Goal: Task Accomplishment & Management: Use online tool/utility

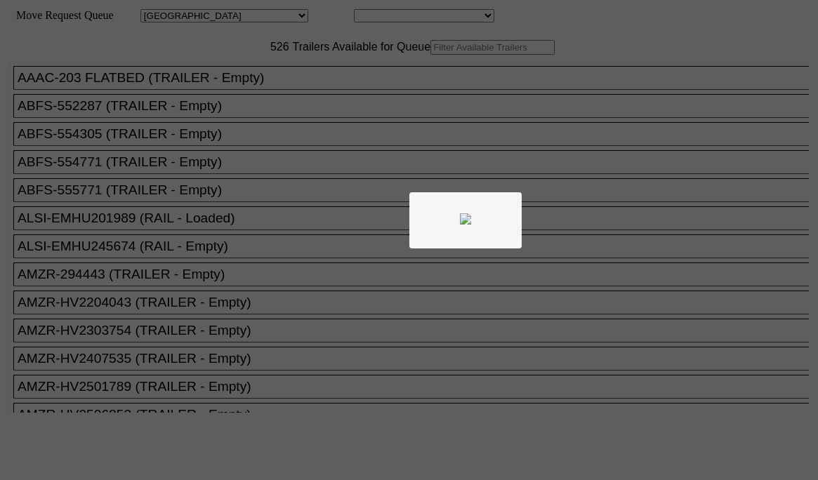
select select "161"
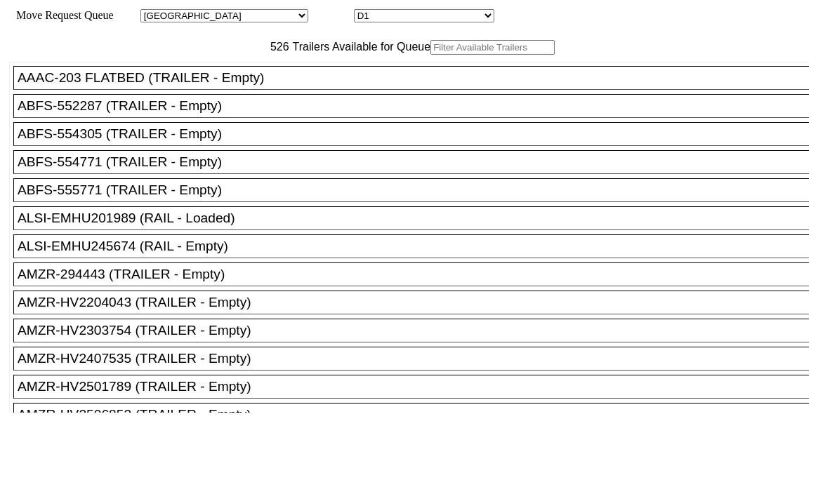
click at [430, 55] on input "text" at bounding box center [492, 47] width 124 height 15
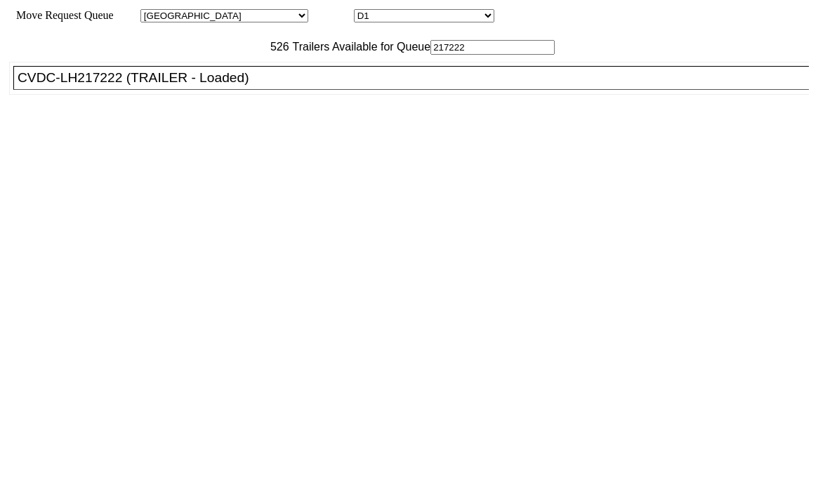
type input "217222"
click at [265, 86] on div "CVDC-LH217222 (TRAILER - Loaded)" at bounding box center [417, 77] width 799 height 15
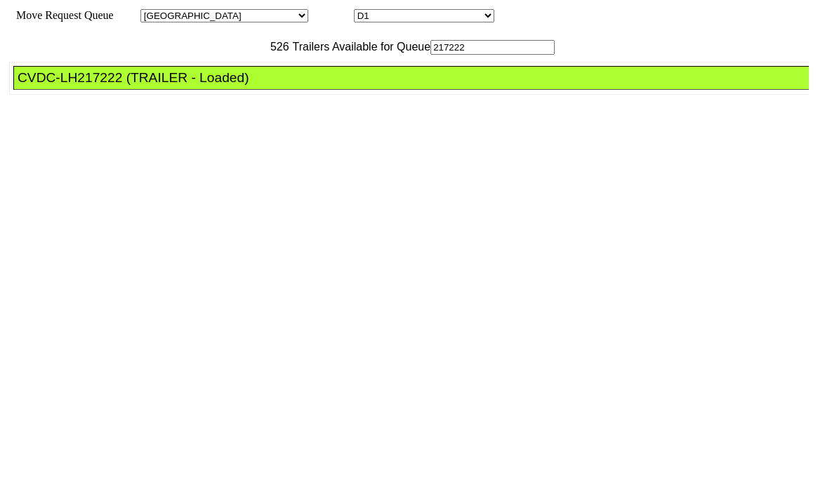
drag, startPoint x: 375, startPoint y: 188, endPoint x: 390, endPoint y: 197, distance: 17.9
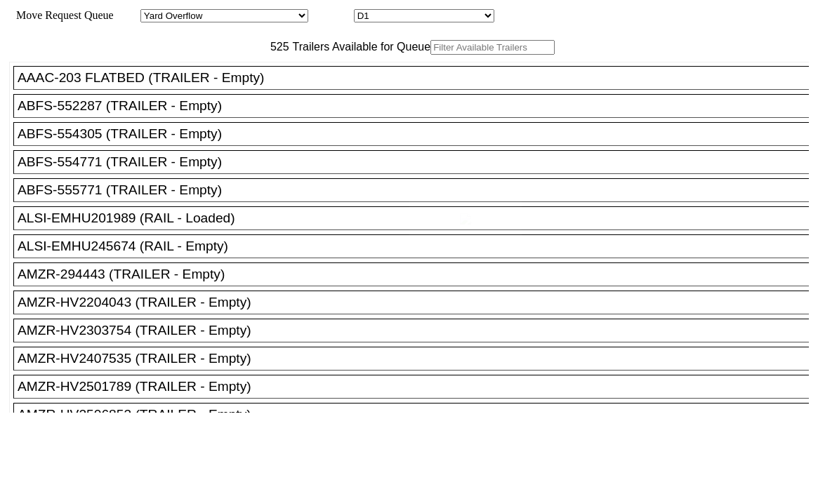
drag, startPoint x: 279, startPoint y: 102, endPoint x: 258, endPoint y: 77, distance: 33.4
click at [430, 55] on input "text" at bounding box center [492, 47] width 124 height 15
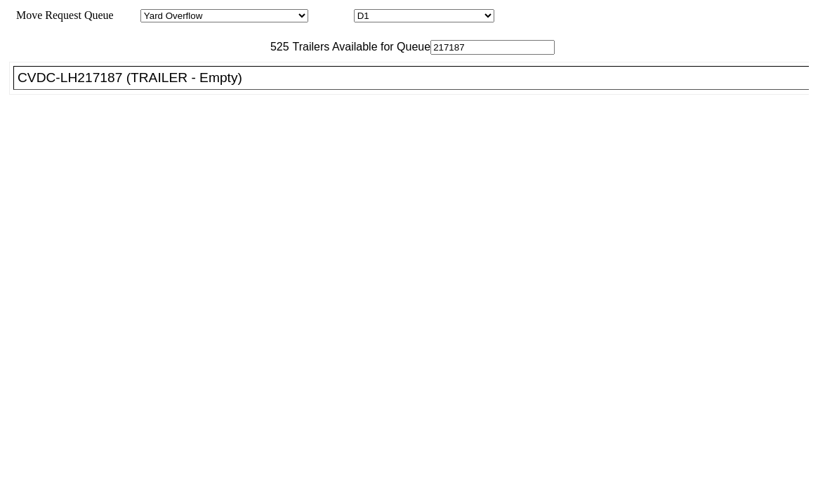
type input "217187"
click at [246, 86] on div "CVDC-LH217187 (TRAILER - Empty)" at bounding box center [417, 77] width 799 height 15
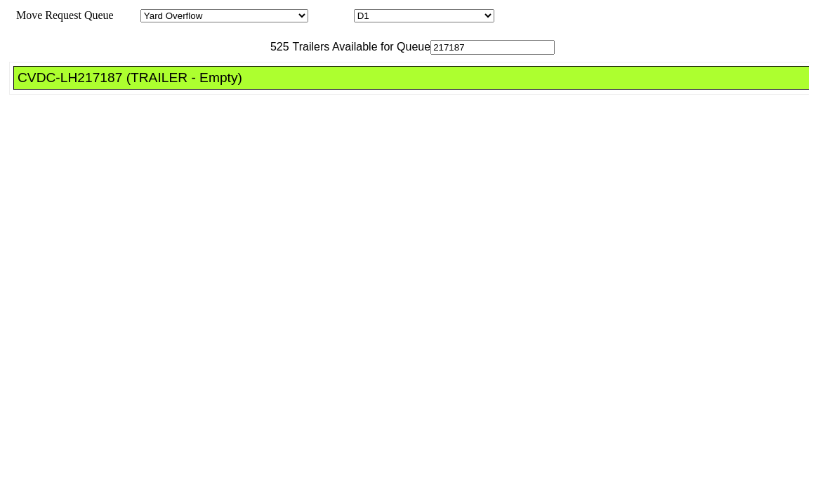
drag, startPoint x: 364, startPoint y: 188, endPoint x: 390, endPoint y: 198, distance: 27.8
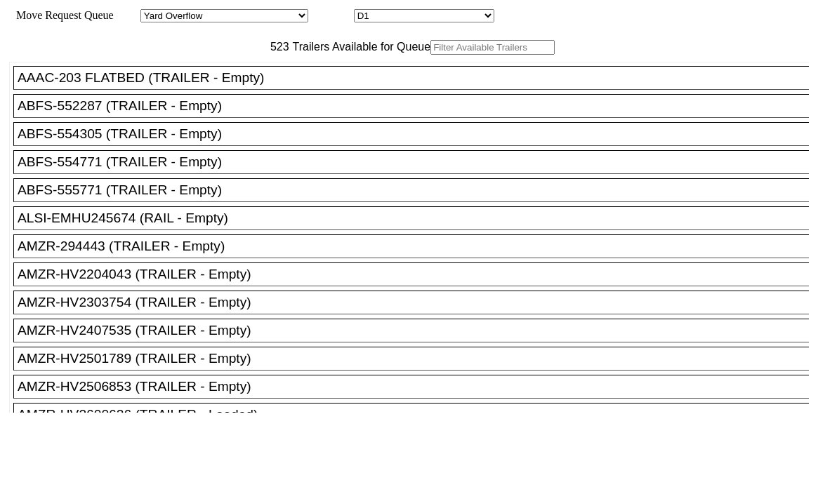
click at [430, 55] on input "text" at bounding box center [492, 47] width 124 height 15
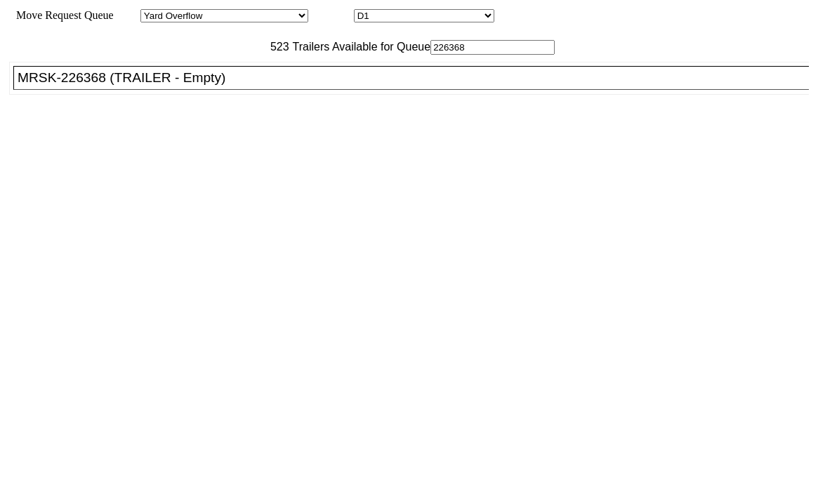
type input "226368"
click at [242, 86] on div "MRSK-226368 (TRAILER - Empty)" at bounding box center [417, 77] width 799 height 15
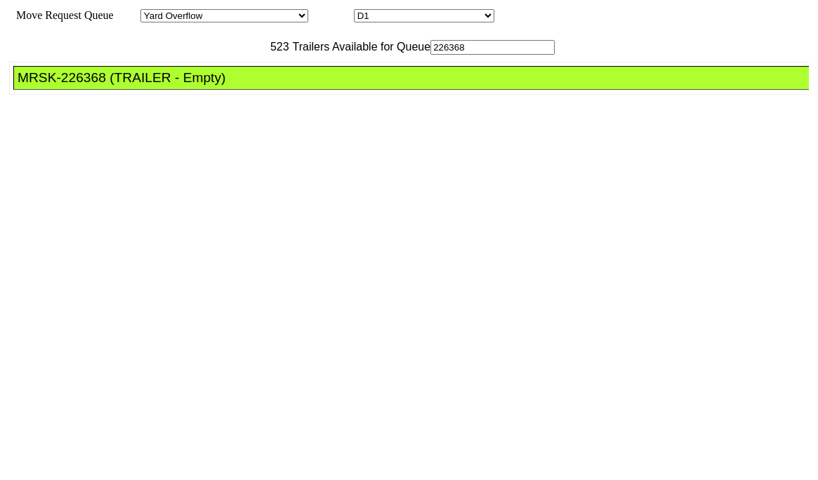
drag, startPoint x: 366, startPoint y: 183, endPoint x: 380, endPoint y: 194, distance: 17.5
